Goal: Find contact information

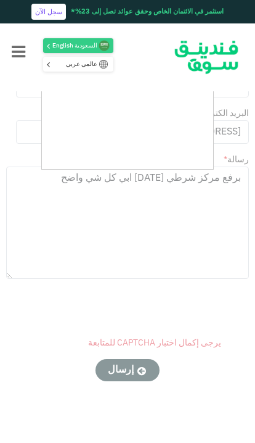
scroll to position [548, 0]
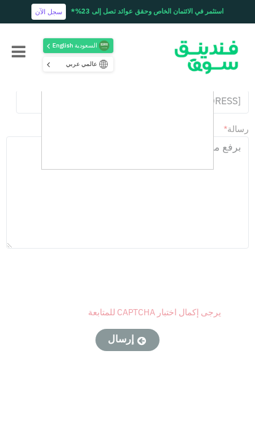
click at [207, 283] on div at bounding box center [127, 221] width 255 height 443
click at [1, 227] on div at bounding box center [127, 221] width 255 height 443
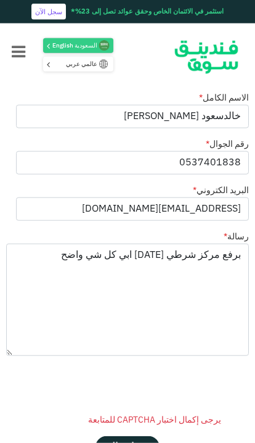
scroll to position [400, 0]
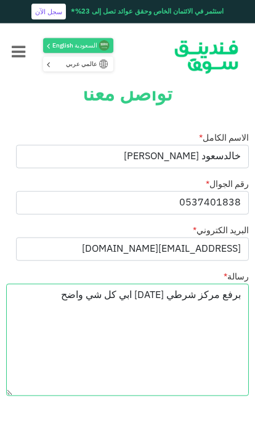
click at [156, 325] on textarea "برفع مركز شرطي [DATE] ابي كل شي واضح" at bounding box center [127, 340] width 243 height 112
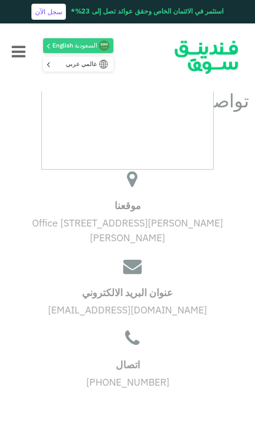
scroll to position [37, 0]
click at [143, 378] on div at bounding box center [127, 221] width 255 height 443
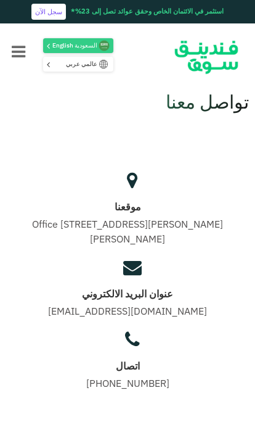
click at [137, 386] on link "[PHONE_NUMBER]" at bounding box center [127, 383] width 83 height 9
click at [137, 384] on link "[PHONE_NUMBER]" at bounding box center [127, 383] width 83 height 9
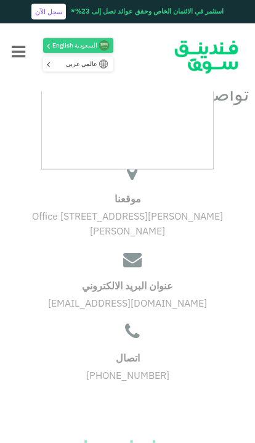
scroll to position [0, 0]
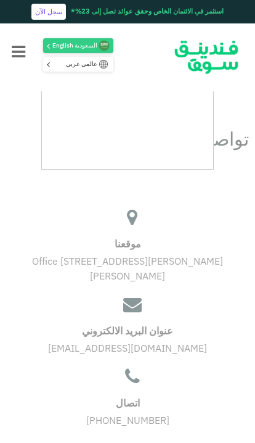
click at [141, 225] on div at bounding box center [127, 221] width 255 height 443
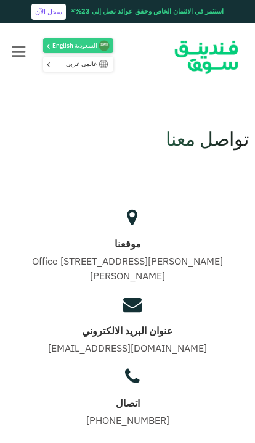
click at [134, 223] on icon at bounding box center [132, 219] width 10 height 19
click at [141, 218] on div at bounding box center [127, 224] width 231 height 28
click at [136, 207] on div "موقعنا [STREET_ADDRESS][PERSON_NAME]" at bounding box center [127, 247] width 243 height 87
click at [137, 214] on icon at bounding box center [132, 219] width 10 height 19
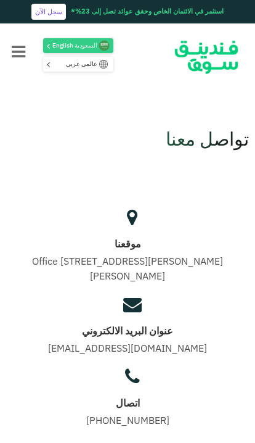
click at [15, 52] on icon "Menu" at bounding box center [19, 53] width 14 height 16
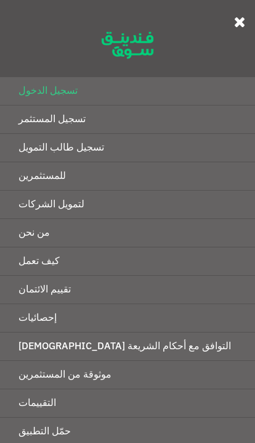
click at [201, 167] on link "للمستثمرين" at bounding box center [127, 176] width 255 height 28
